Goal: Information Seeking & Learning: Learn about a topic

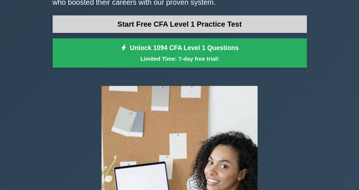
click at [125, 33] on link "Start Free CFA Level 1 Practice Test" at bounding box center [180, 24] width 254 height 18
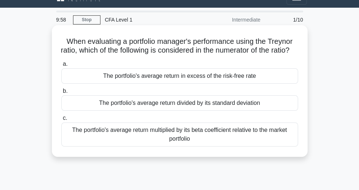
scroll to position [13, 0]
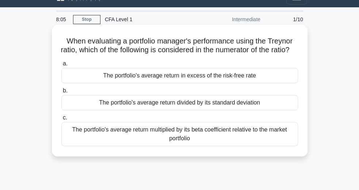
click at [237, 146] on div "The portfolio's average return multiplied by its beta coefficient relative to t…" at bounding box center [179, 134] width 236 height 24
click at [61, 120] on input "c. The portfolio's average return multiplied by its beta coefficient relative t…" at bounding box center [61, 117] width 0 height 5
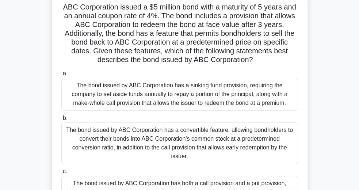
scroll to position [47, 0]
click at [256, 35] on h5 "ABC Corporation issued a $5 million bond with a maturity of 5 years and an annu…" at bounding box center [180, 33] width 238 height 62
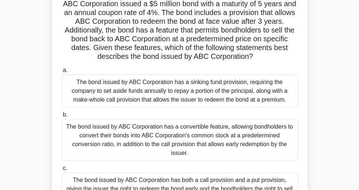
scroll to position [50, 0]
click at [252, 57] on h5 "ABC Corporation issued a $5 million bond with a maturity of 5 years and an annu…" at bounding box center [180, 31] width 238 height 62
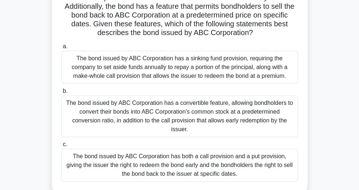
scroll to position [74, 0]
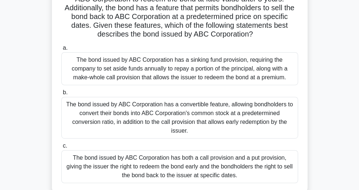
click at [310, 89] on div "ABC Corporation issued a $5 million bond with a maturity of 5 years and an annu…" at bounding box center [179, 83] width 263 height 236
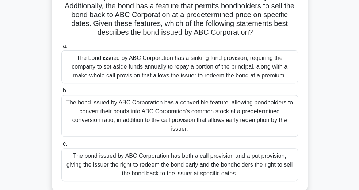
click at [232, 161] on div "The bond issued by ABC Corporation has both a call provision and a put provisio…" at bounding box center [179, 164] width 236 height 33
click at [61, 146] on input "c. The bond issued by ABC Corporation has both a call provision and a put provi…" at bounding box center [61, 144] width 0 height 5
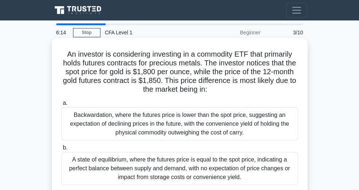
click at [196, 141] on div "a. Backwardation, where the futures price is lower than the spot price, suggest…" at bounding box center [179, 164] width 245 height 134
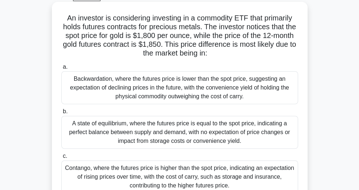
scroll to position [82, 0]
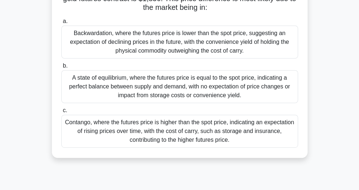
click at [180, 96] on div "A state of equilibrium, where the futures price is equal to the spot price, ind…" at bounding box center [179, 86] width 236 height 33
click at [61, 68] on input "b. A state of equilibrium, where the futures price is equal to the spot price, …" at bounding box center [61, 65] width 0 height 5
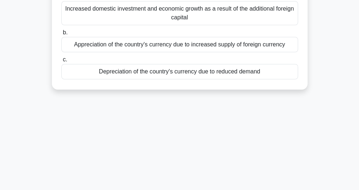
scroll to position [0, 0]
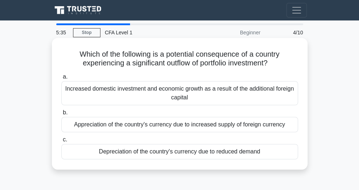
click at [148, 94] on div "Increased domestic investment and economic growth as a result of the additional…" at bounding box center [179, 93] width 236 height 24
click at [61, 79] on input "a. Increased domestic investment and economic growth as a result of the additio…" at bounding box center [61, 76] width 0 height 5
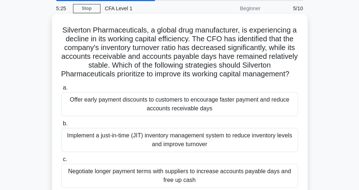
scroll to position [24, 0]
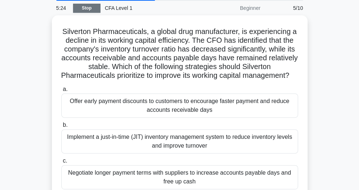
click at [94, 13] on link "Stop" at bounding box center [86, 8] width 27 height 9
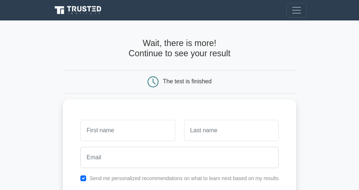
drag, startPoint x: 0, startPoint y: 0, endPoint x: 246, endPoint y: 83, distance: 259.8
click at [246, 83] on div "The test is finished" at bounding box center [179, 81] width 155 height 11
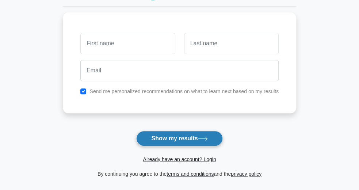
click at [196, 138] on button "Show my results" at bounding box center [179, 138] width 86 height 15
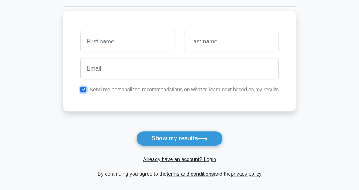
click at [85, 91] on input "checkbox" at bounding box center [83, 89] width 6 height 6
checkbox input "false"
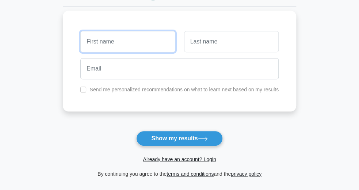
click at [126, 41] on input "text" at bounding box center [127, 41] width 94 height 21
type input "f"
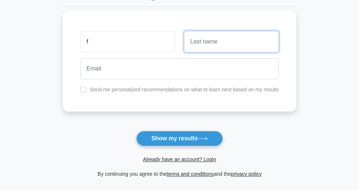
click at [206, 48] on input "text" at bounding box center [231, 41] width 94 height 21
type input "q"
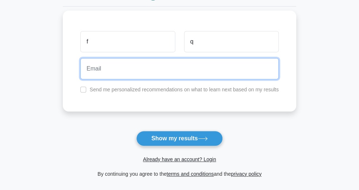
click at [197, 66] on input "email" at bounding box center [179, 68] width 198 height 21
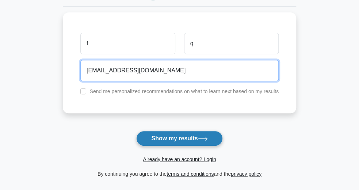
type input "fakhiiraaq@gmail.com"
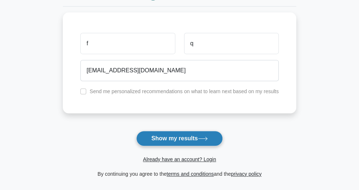
click at [189, 142] on button "Show my results" at bounding box center [179, 138] width 86 height 15
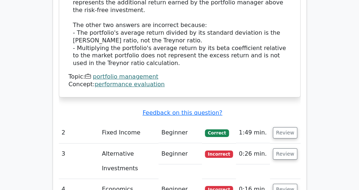
scroll to position [792, 0]
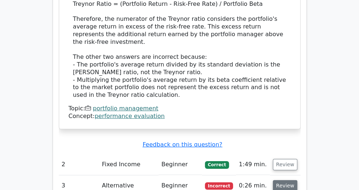
click at [297, 180] on button "Review" at bounding box center [285, 185] width 25 height 11
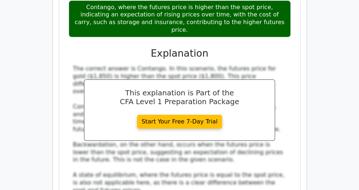
scroll to position [1174, 0]
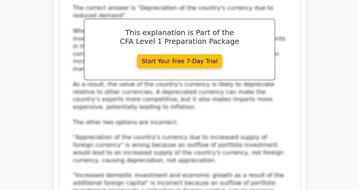
scroll to position [1810, 0]
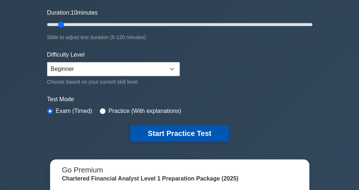
scroll to position [131, 0]
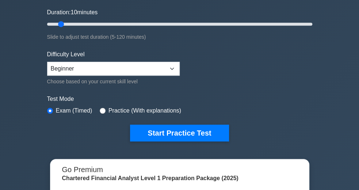
click at [112, 115] on label "Practice (With explanations)" at bounding box center [144, 110] width 73 height 9
click at [108, 114] on label "Practice (With explanations)" at bounding box center [144, 110] width 73 height 9
click at [100, 111] on input "radio" at bounding box center [103, 111] width 6 height 6
radio input "true"
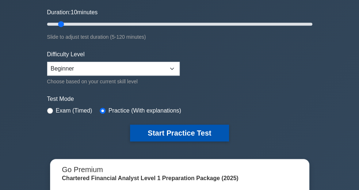
click at [167, 141] on button "Start Practice Test" at bounding box center [179, 132] width 98 height 17
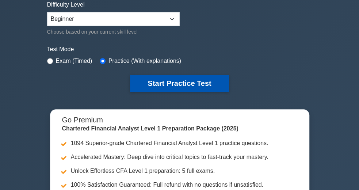
scroll to position [181, 0]
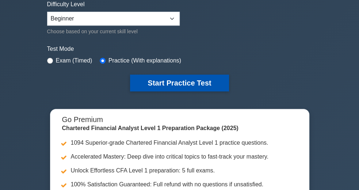
click at [174, 87] on button "Start Practice Test" at bounding box center [179, 82] width 98 height 17
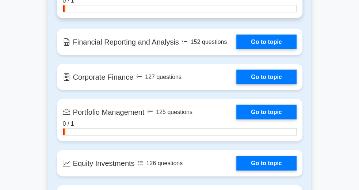
scroll to position [564, 0]
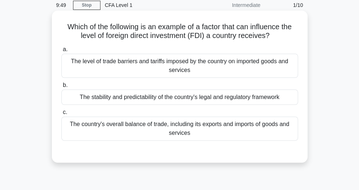
scroll to position [28, 0]
click at [161, 65] on div "The level of trade barriers and tariffs imposed by the country on imported good…" at bounding box center [179, 65] width 236 height 24
click at [61, 51] on input "a. The level of trade barriers and tariffs imposed by the country on imported g…" at bounding box center [61, 49] width 0 height 5
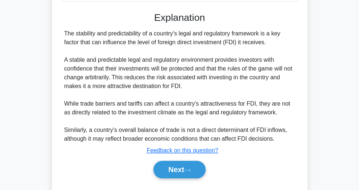
scroll to position [167, 0]
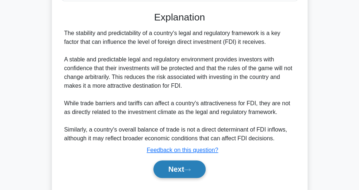
click at [184, 173] on button "Next" at bounding box center [179, 169] width 52 height 18
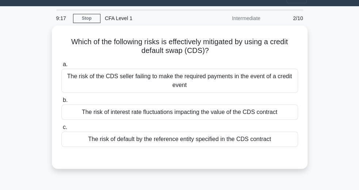
scroll to position [15, 0]
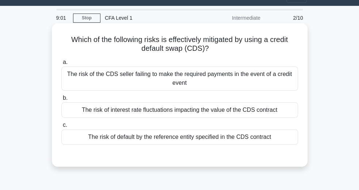
click at [157, 90] on div "The risk of the CDS seller failing to make the required payments in the event o…" at bounding box center [179, 78] width 236 height 24
click at [61, 65] on input "a. The risk of the CDS seller failing to make the required payments in the even…" at bounding box center [61, 62] width 0 height 5
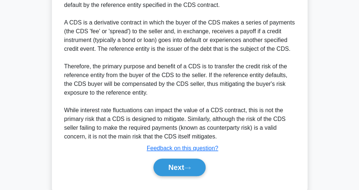
scroll to position [215, 0]
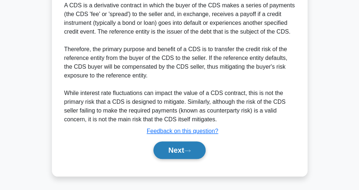
click at [170, 151] on button "Next" at bounding box center [179, 150] width 52 height 18
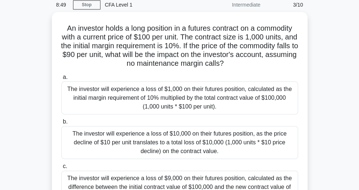
scroll to position [26, 0]
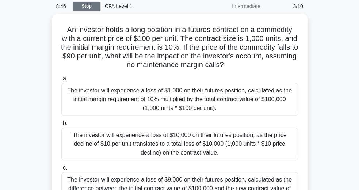
click at [83, 8] on link "Stop" at bounding box center [86, 6] width 27 height 9
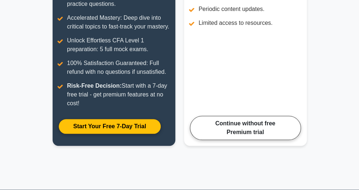
scroll to position [209, 0]
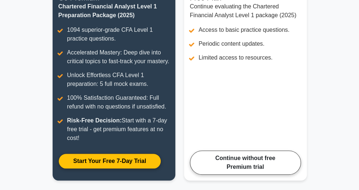
scroll to position [108, 0]
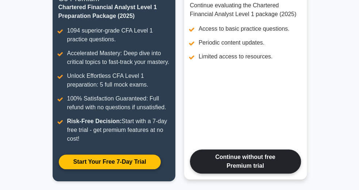
click at [259, 149] on link "Continue without free Premium trial" at bounding box center [245, 161] width 111 height 24
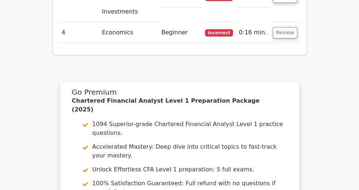
scroll to position [1072, 0]
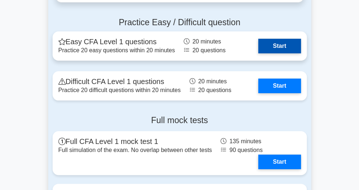
scroll to position [1075, 0]
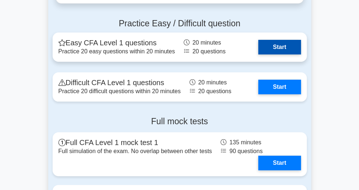
click at [274, 51] on link "Start" at bounding box center [279, 47] width 42 height 15
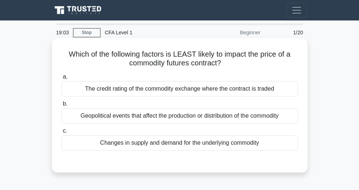
click at [246, 89] on div "The credit rating of the commodity exchange where the contract is traded" at bounding box center [179, 88] width 236 height 15
click at [61, 79] on input "a. The credit rating of the commodity exchange where the contract is traded" at bounding box center [61, 76] width 0 height 5
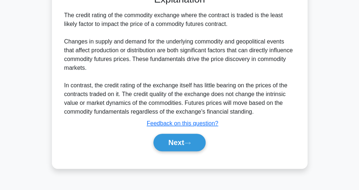
scroll to position [167, 0]
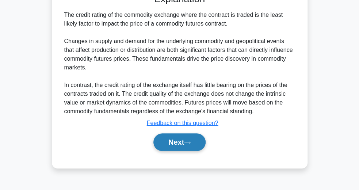
click at [195, 140] on button "Next" at bounding box center [179, 142] width 52 height 18
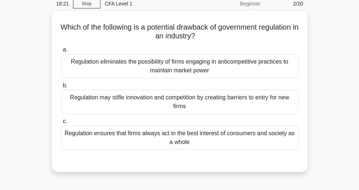
scroll to position [29, 0]
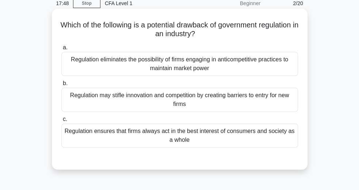
click at [151, 104] on div "Regulation may stifle innovation and competition by creating barriers to entry …" at bounding box center [179, 100] width 236 height 24
click at [61, 86] on input "b. Regulation may stifle innovation and competition by creating barriers to ent…" at bounding box center [61, 83] width 0 height 5
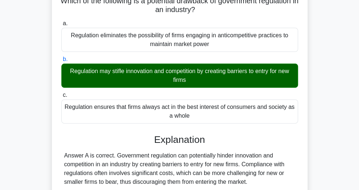
scroll to position [62, 0]
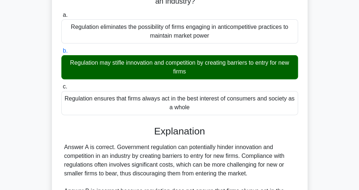
click at [130, 38] on div "Regulation eliminates the possibility of firms engaging in anticompetitive prac…" at bounding box center [179, 31] width 236 height 24
click at [61, 18] on input "a. Regulation eliminates the possibility of firms engaging in anticompetitive p…" at bounding box center [61, 15] width 0 height 5
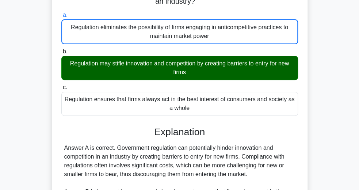
click at [142, 32] on div "Regulation eliminates the possibility of firms engaging in anticompetitive prac…" at bounding box center [179, 31] width 236 height 25
click at [61, 18] on input "a. Regulation eliminates the possibility of firms engaging in anticompetitive p…" at bounding box center [61, 15] width 0 height 5
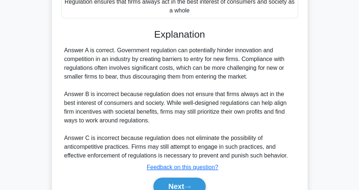
scroll to position [159, 0]
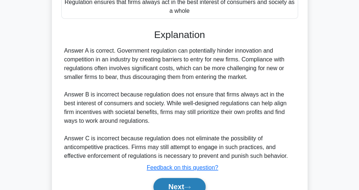
click at [184, 185] on button "Next" at bounding box center [179, 187] width 52 height 18
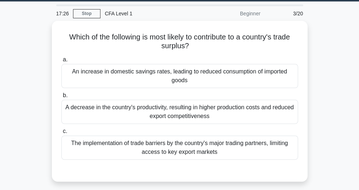
scroll to position [19, 0]
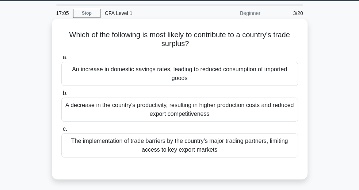
click at [152, 74] on div "An increase in domestic savings rates, leading to reduced consumption of import…" at bounding box center [179, 74] width 236 height 24
click at [61, 60] on input "a. An increase in domestic savings rates, leading to reduced consumption of imp…" at bounding box center [61, 57] width 0 height 5
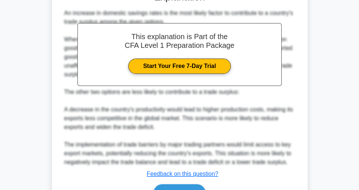
scroll to position [241, 0]
